Goal: Information Seeking & Learning: Learn about a topic

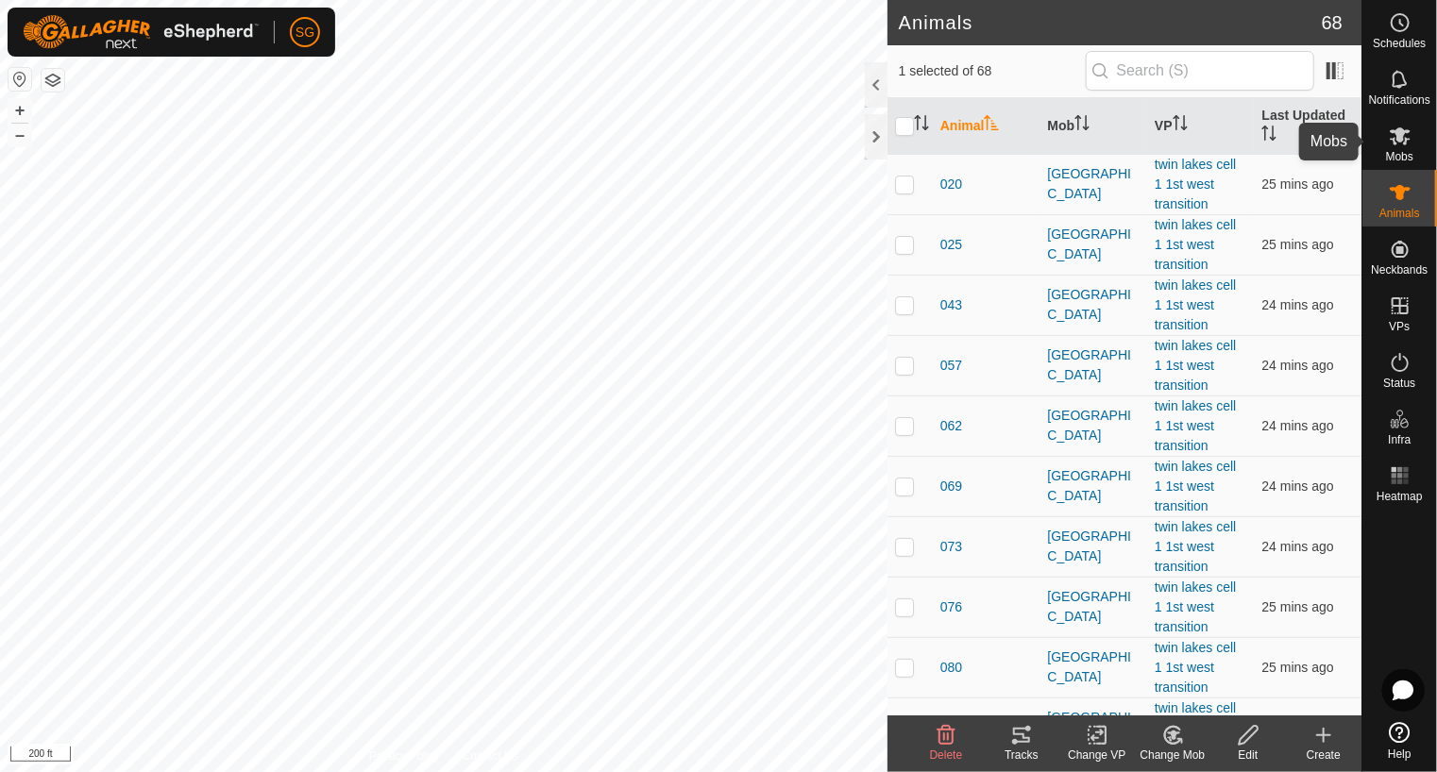
click at [1396, 135] on icon at bounding box center [1400, 136] width 21 height 18
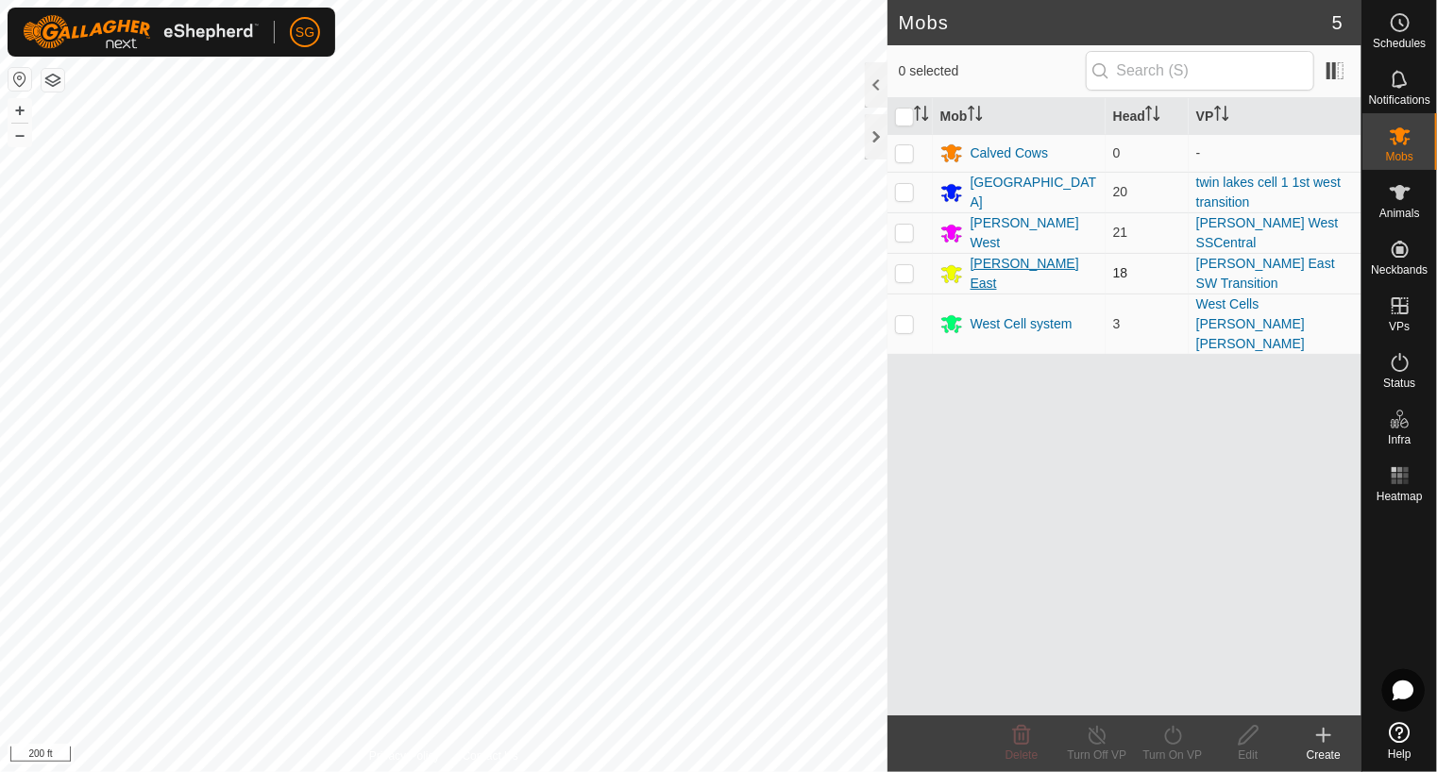
click at [982, 268] on div "[PERSON_NAME] East" at bounding box center [1034, 274] width 127 height 40
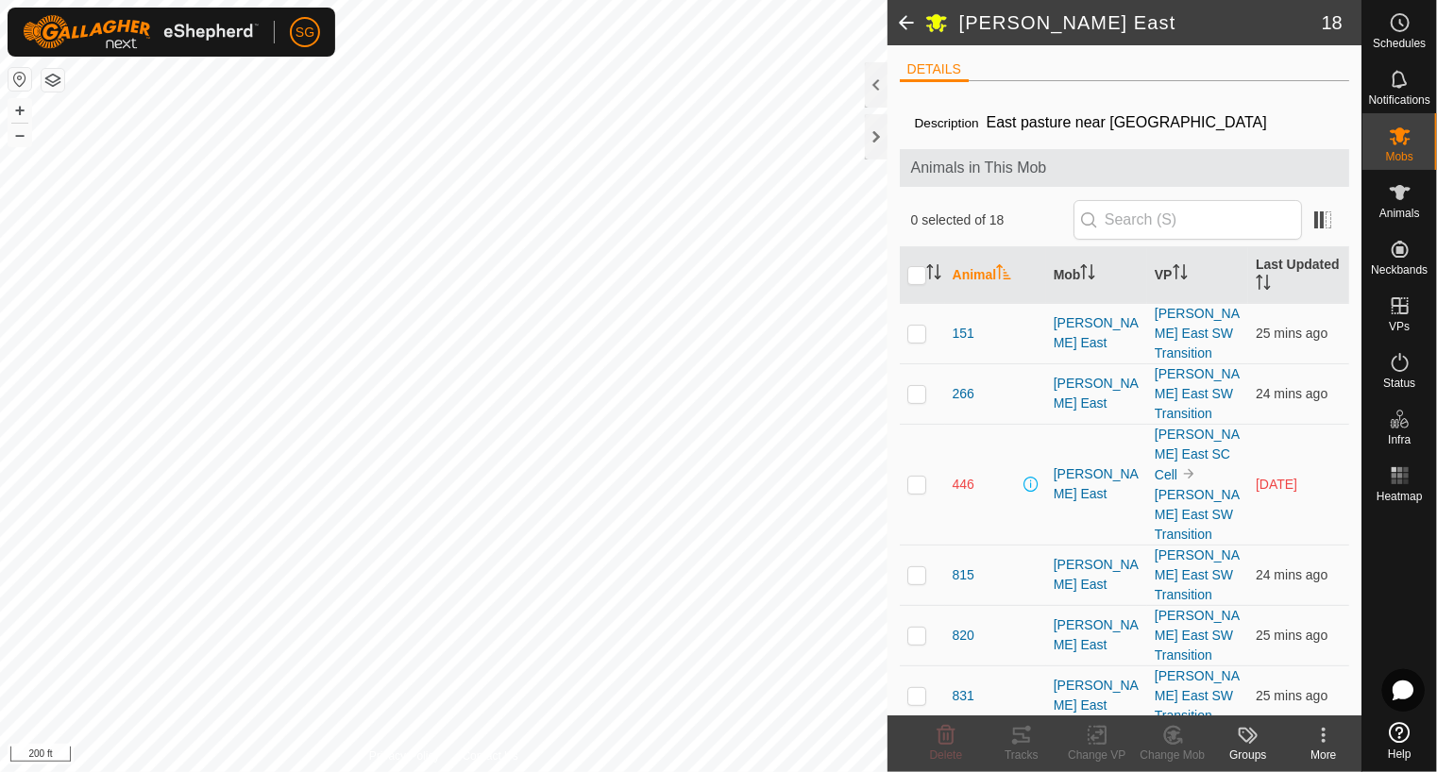
click at [921, 477] on p-checkbox at bounding box center [916, 484] width 19 height 15
checkbox input "true"
click at [1098, 465] on div "[PERSON_NAME] East" at bounding box center [1097, 485] width 86 height 40
click at [959, 475] on span "446" at bounding box center [964, 485] width 22 height 20
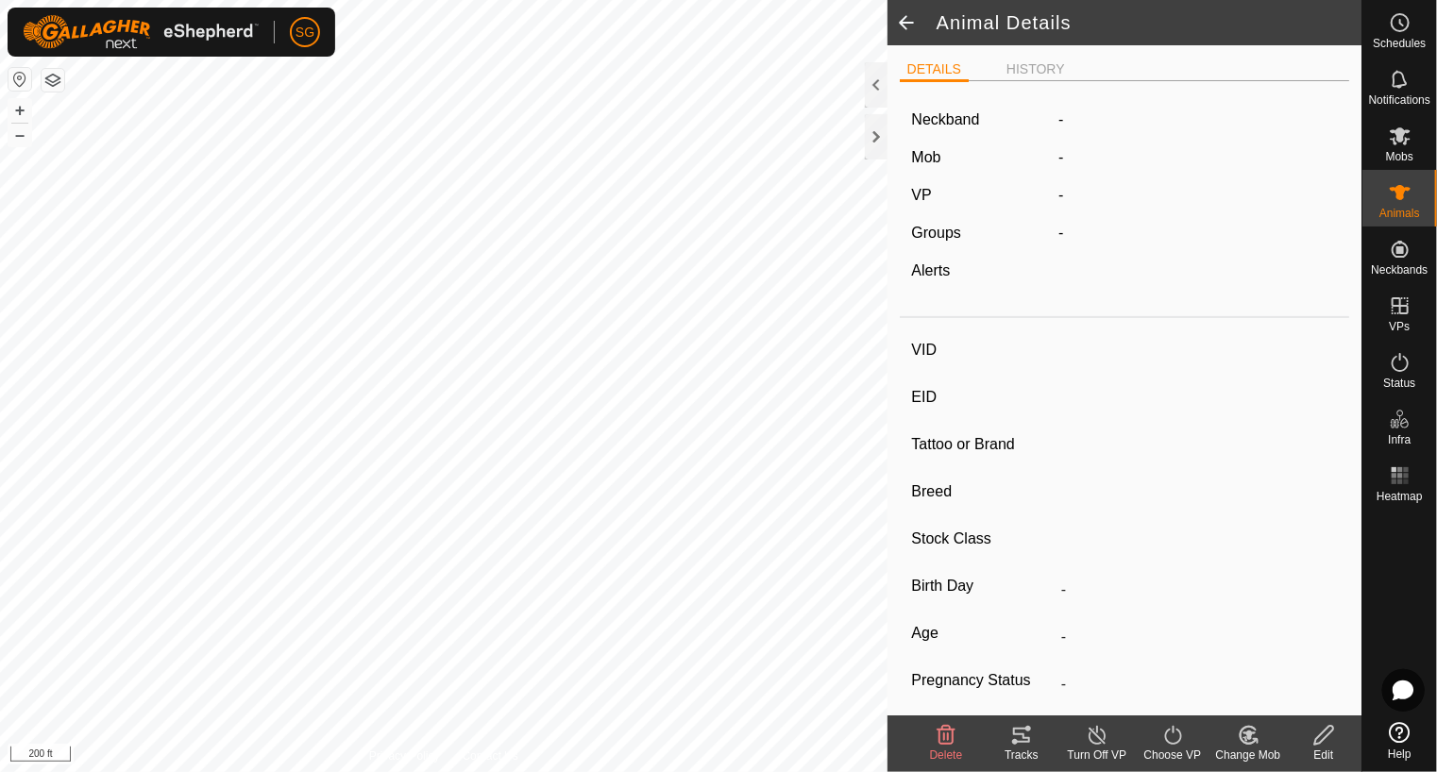
type input "446"
type input "-"
type input "446"
type input "Angus"
type input "Cow"
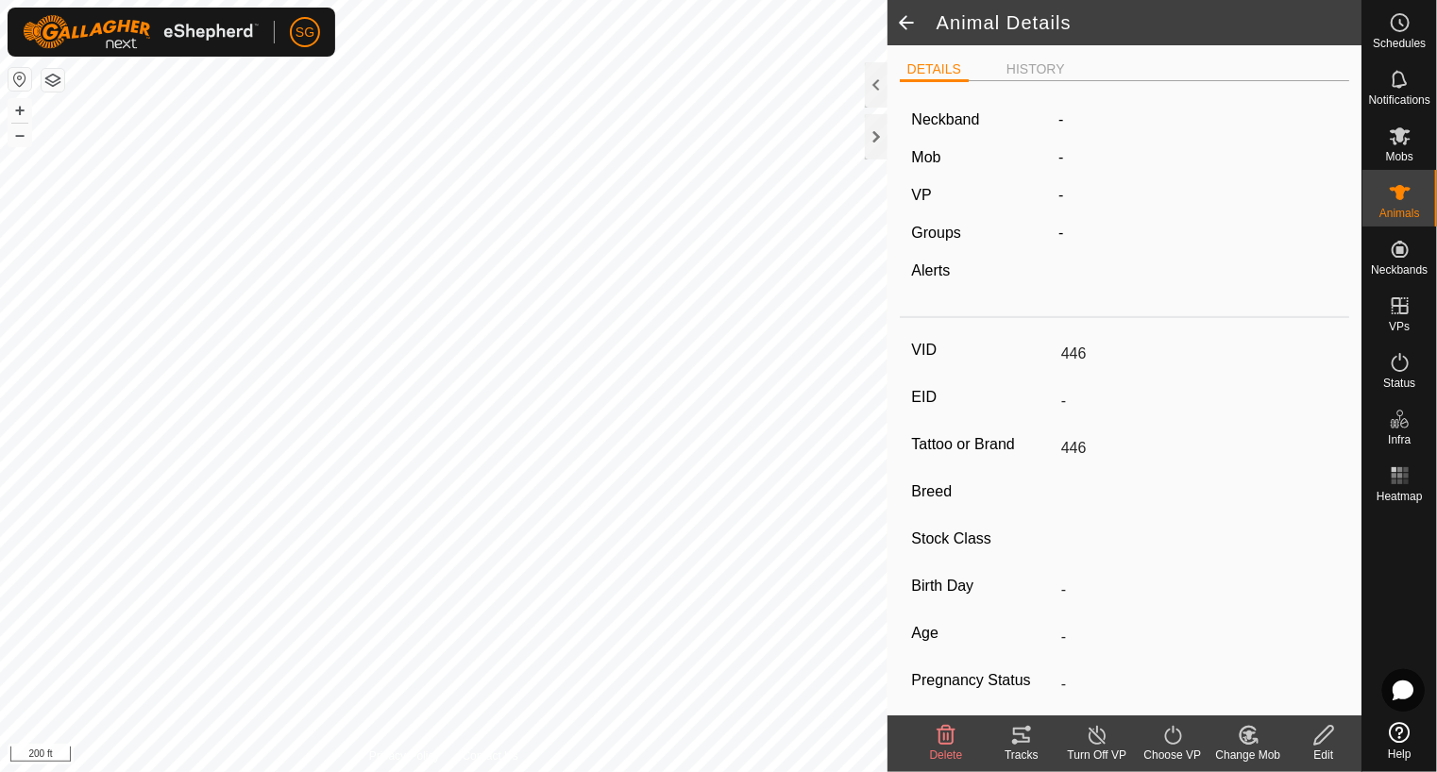
type input "Pregnant"
type input "0 kg"
type input "-"
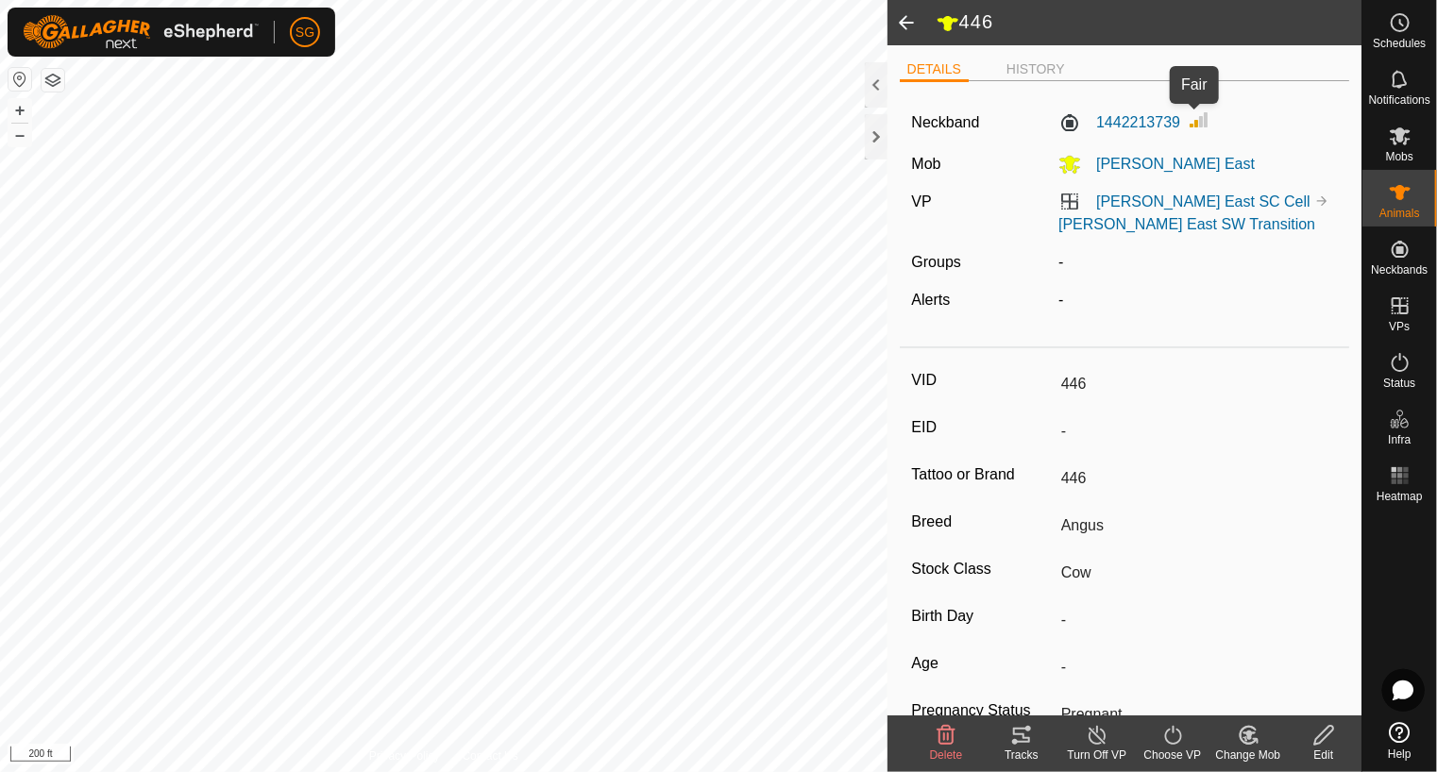
click at [1190, 126] on img at bounding box center [1199, 120] width 23 height 23
click at [1125, 126] on label "1442213739" at bounding box center [1119, 122] width 122 height 23
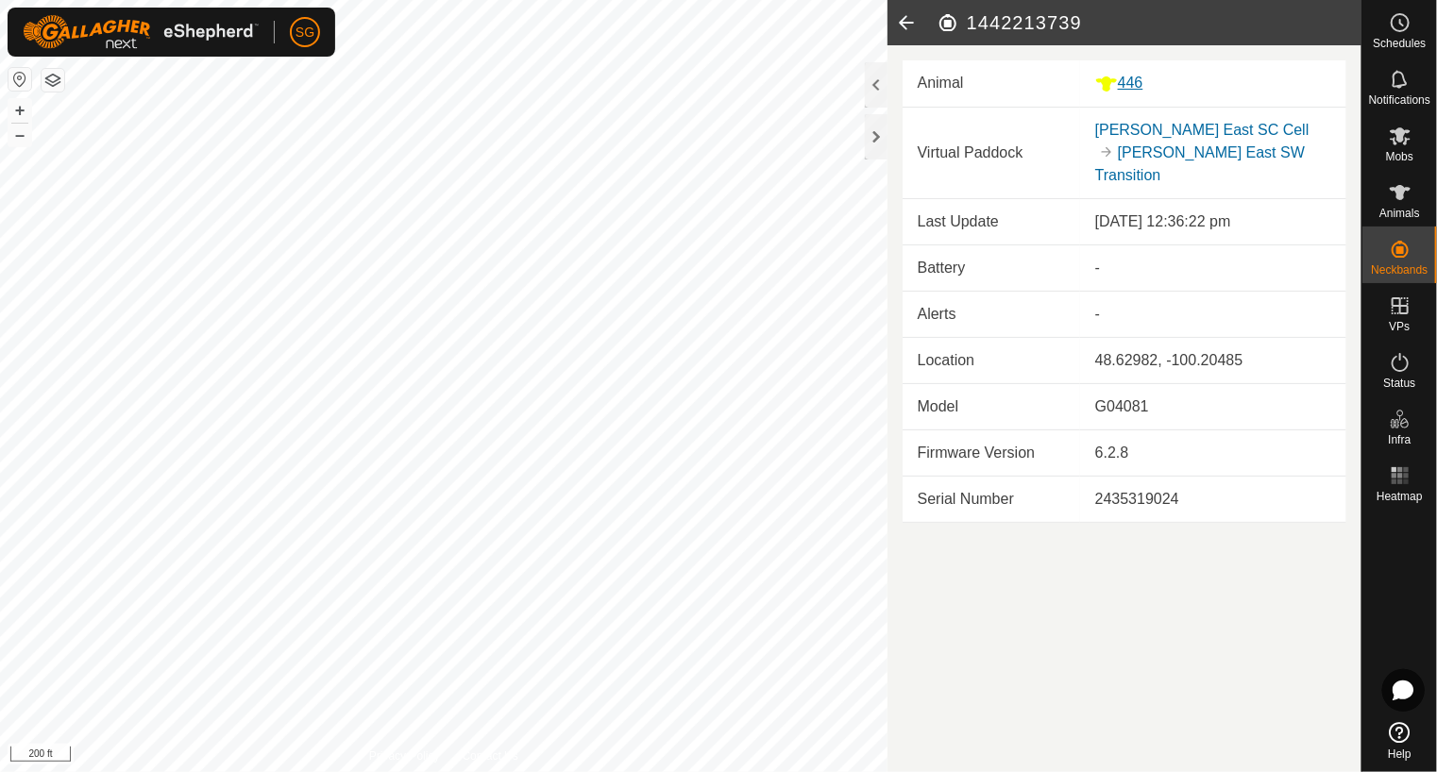
click at [1133, 88] on div "446" at bounding box center [1213, 84] width 236 height 24
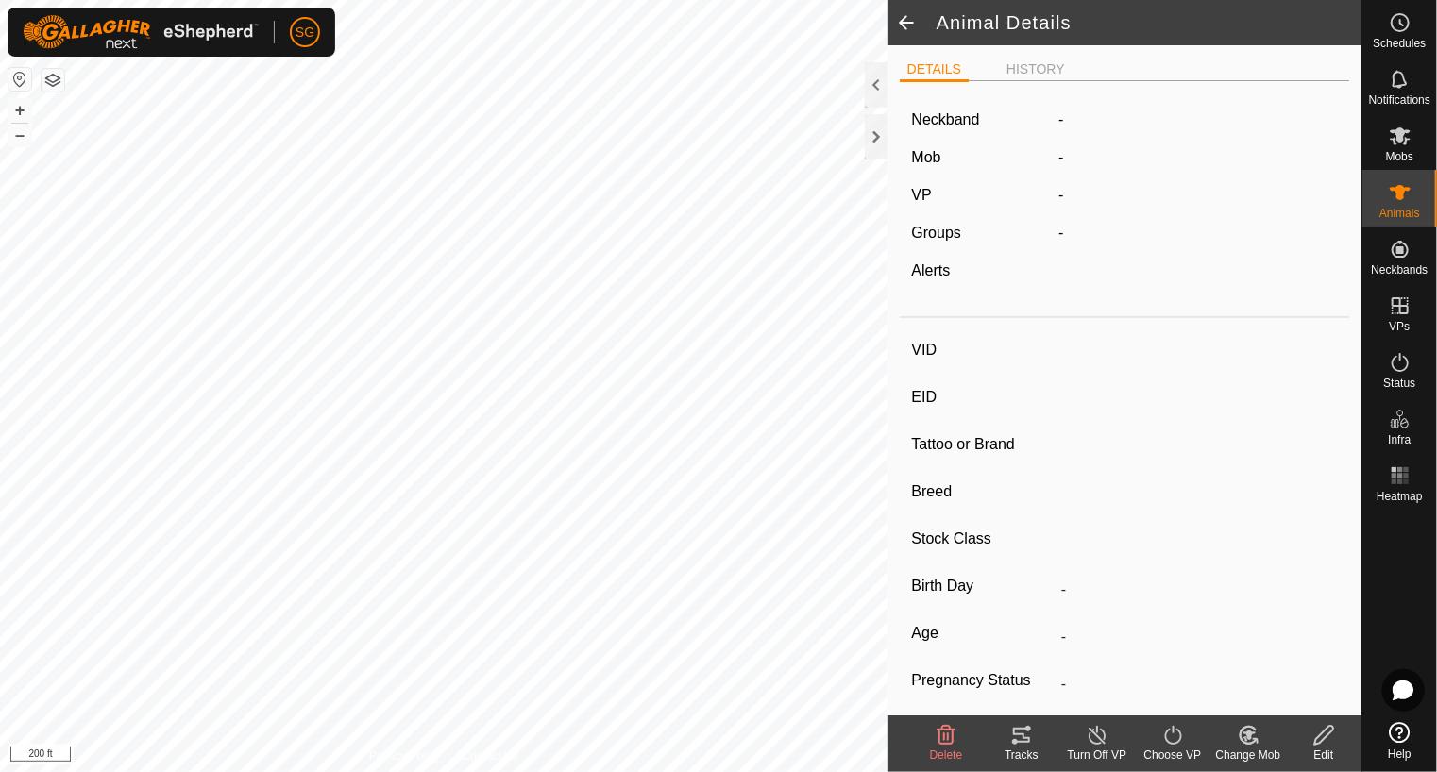
type input "446"
type input "-"
type input "446"
type input "Angus"
type input "Cow"
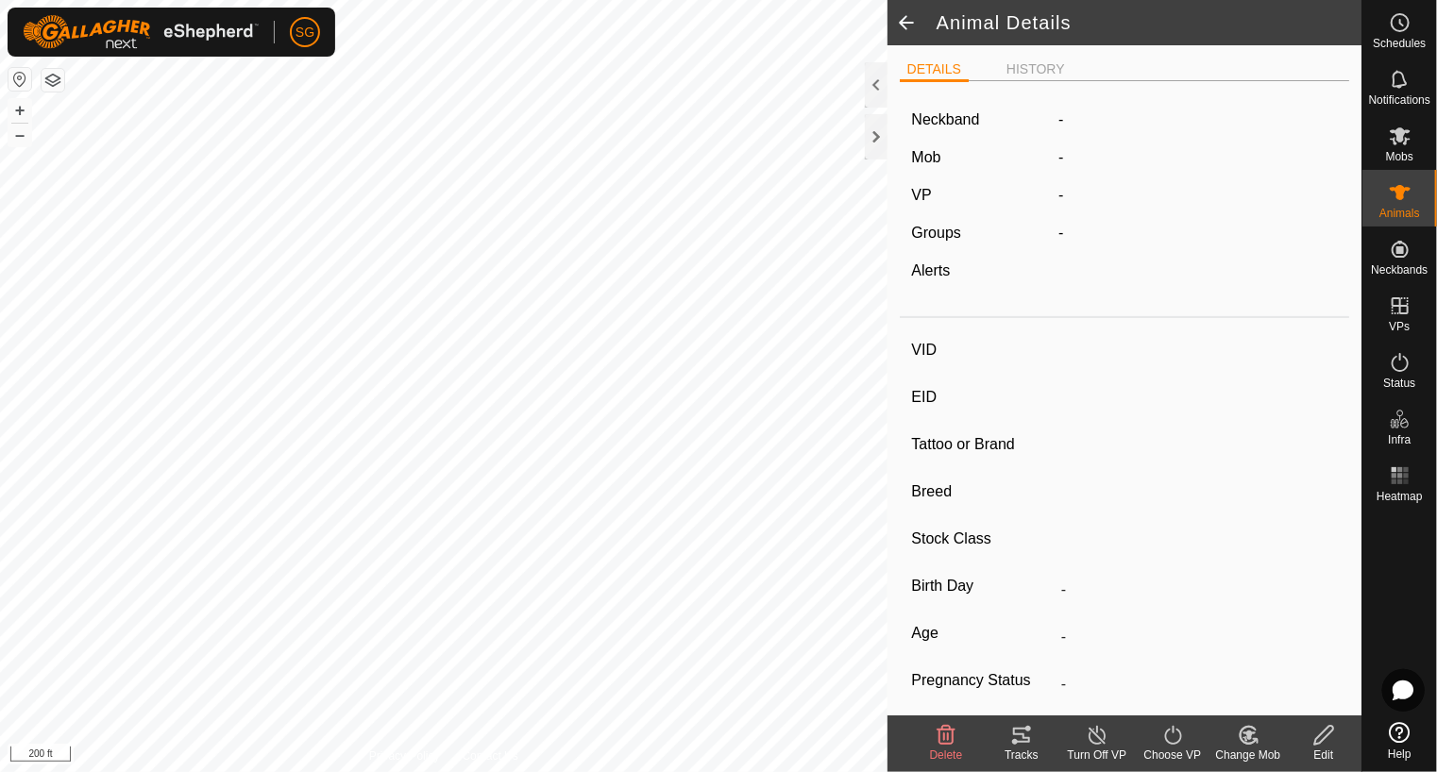
type input "Pregnant"
type input "0 kg"
type input "-"
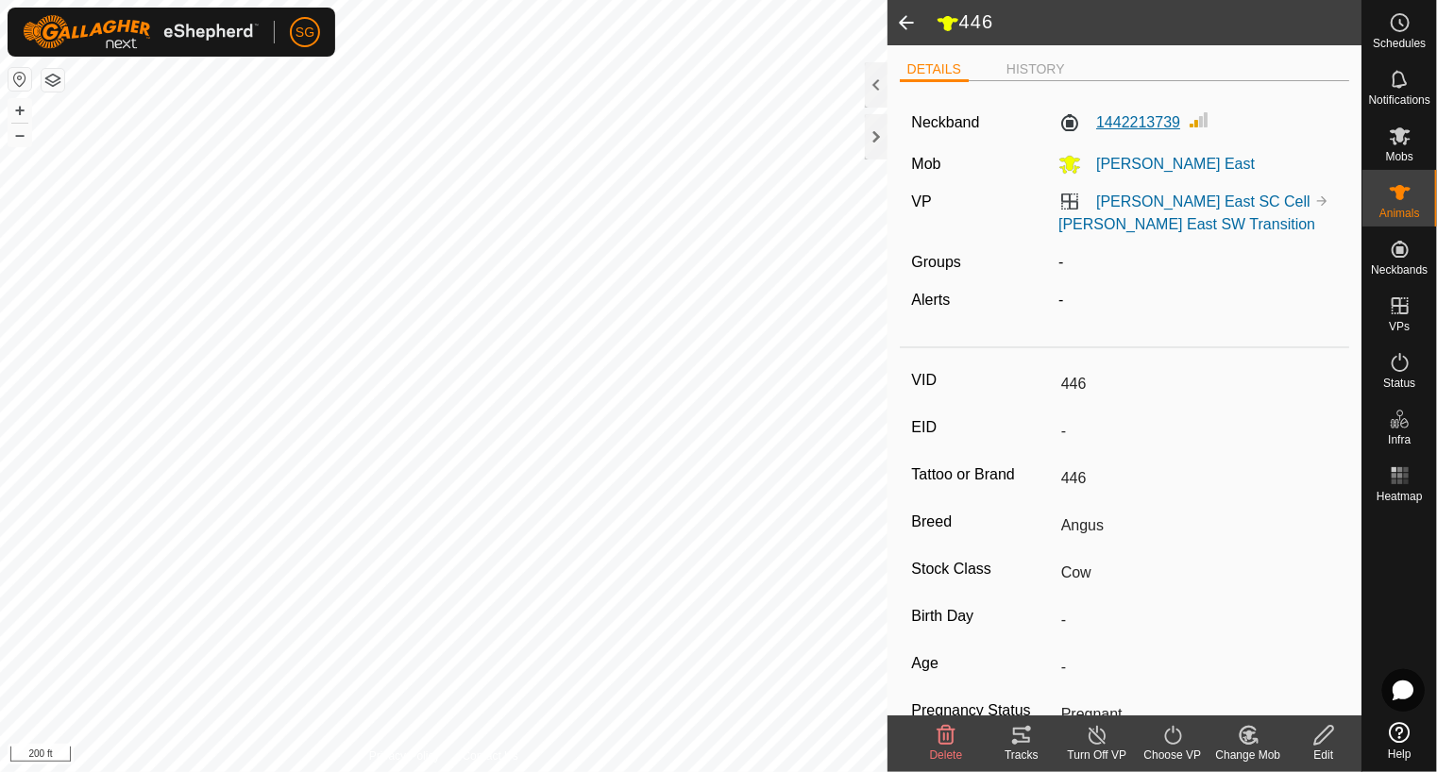
click at [1062, 126] on label "1442213739" at bounding box center [1119, 122] width 122 height 23
